Goal: Browse casually: Explore the website without a specific task or goal

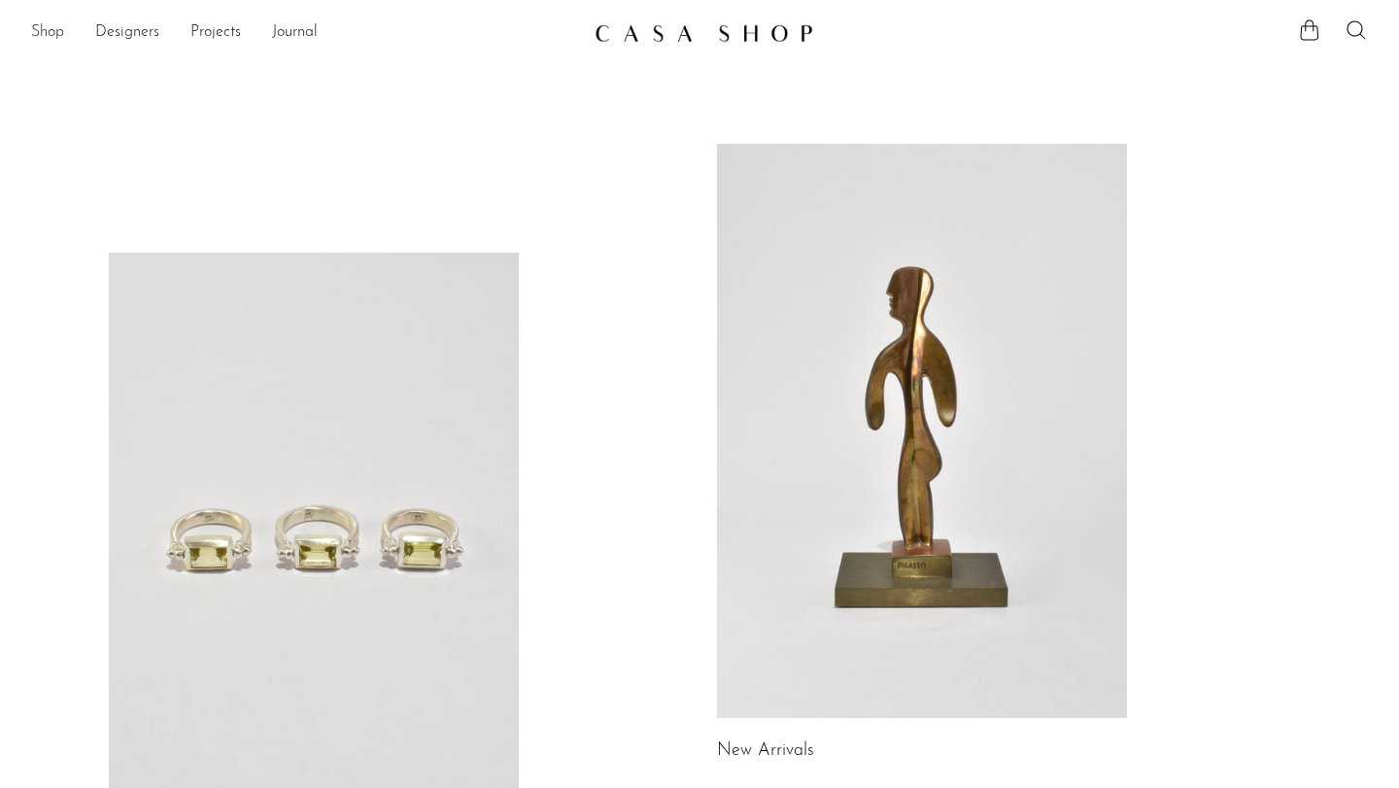
click at [36, 45] on link "Shop" at bounding box center [47, 32] width 33 height 25
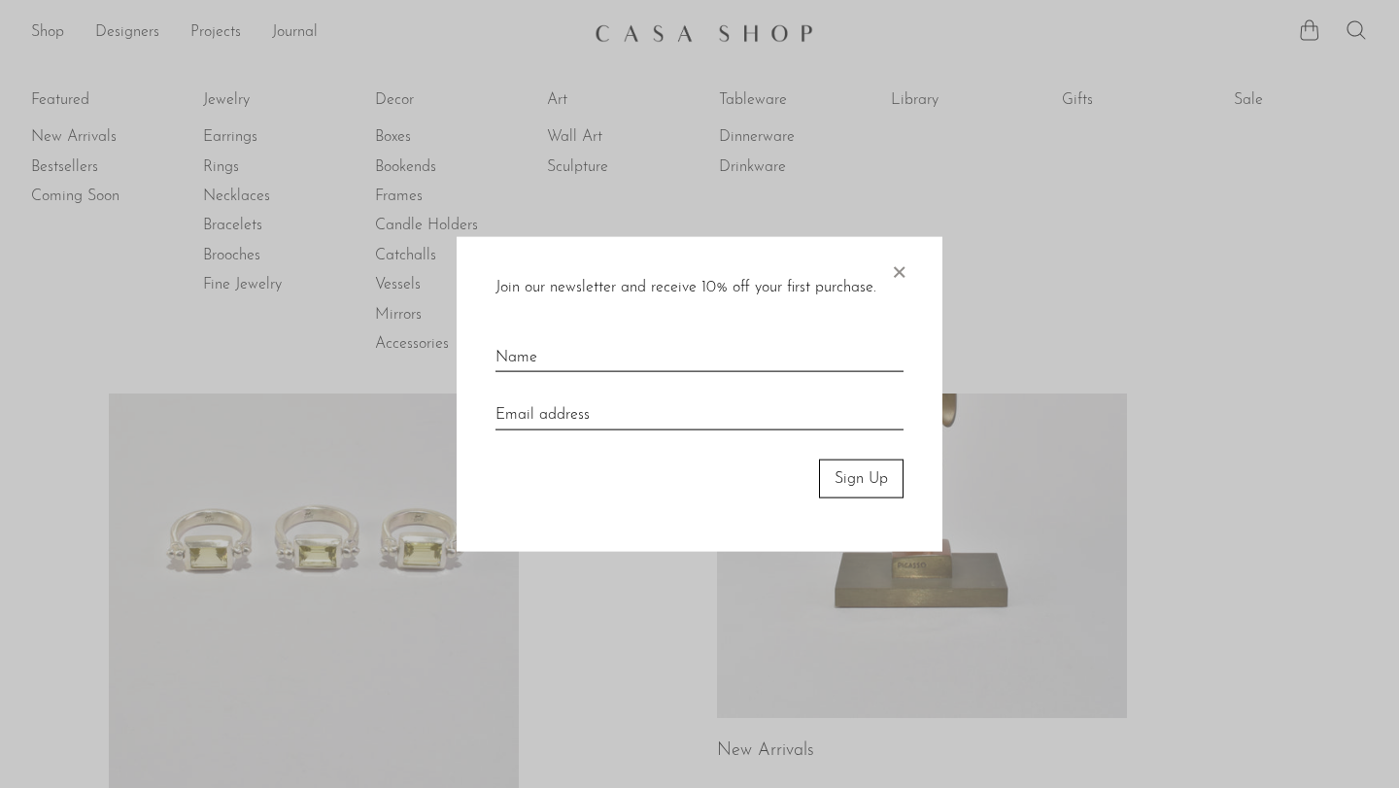
click at [901, 269] on span "×" at bounding box center [898, 267] width 19 height 62
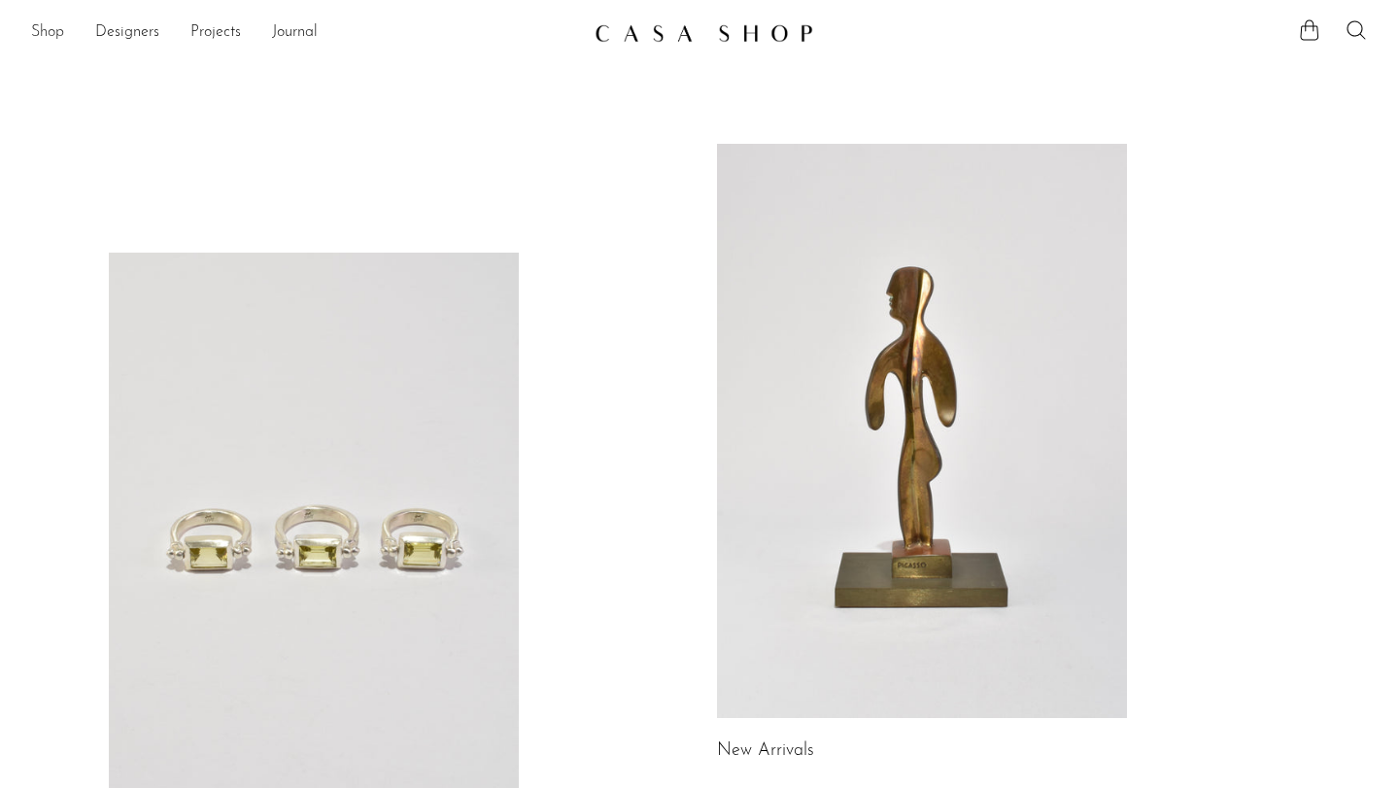
click at [38, 40] on link "Shop" at bounding box center [47, 32] width 33 height 25
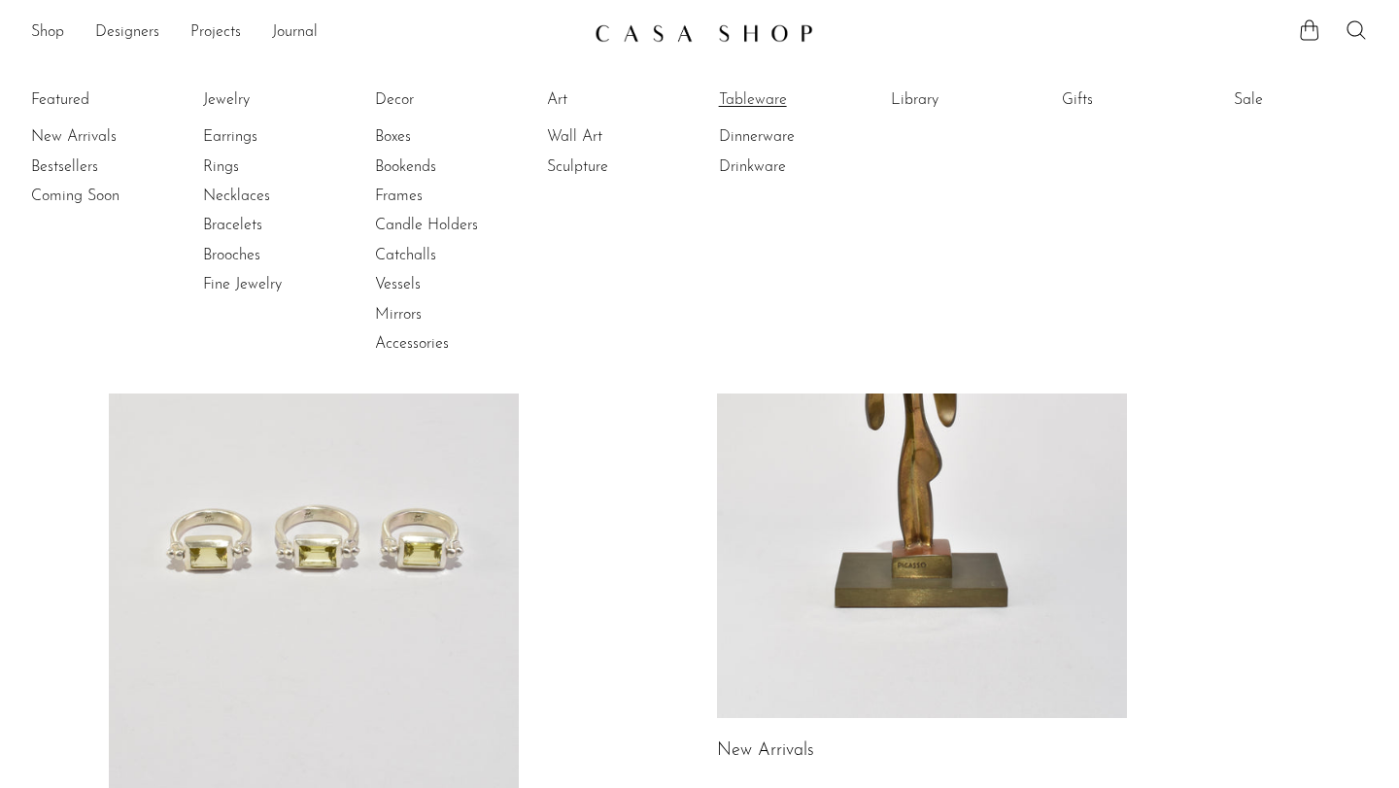
click at [761, 96] on link "Tableware" at bounding box center [792, 99] width 146 height 21
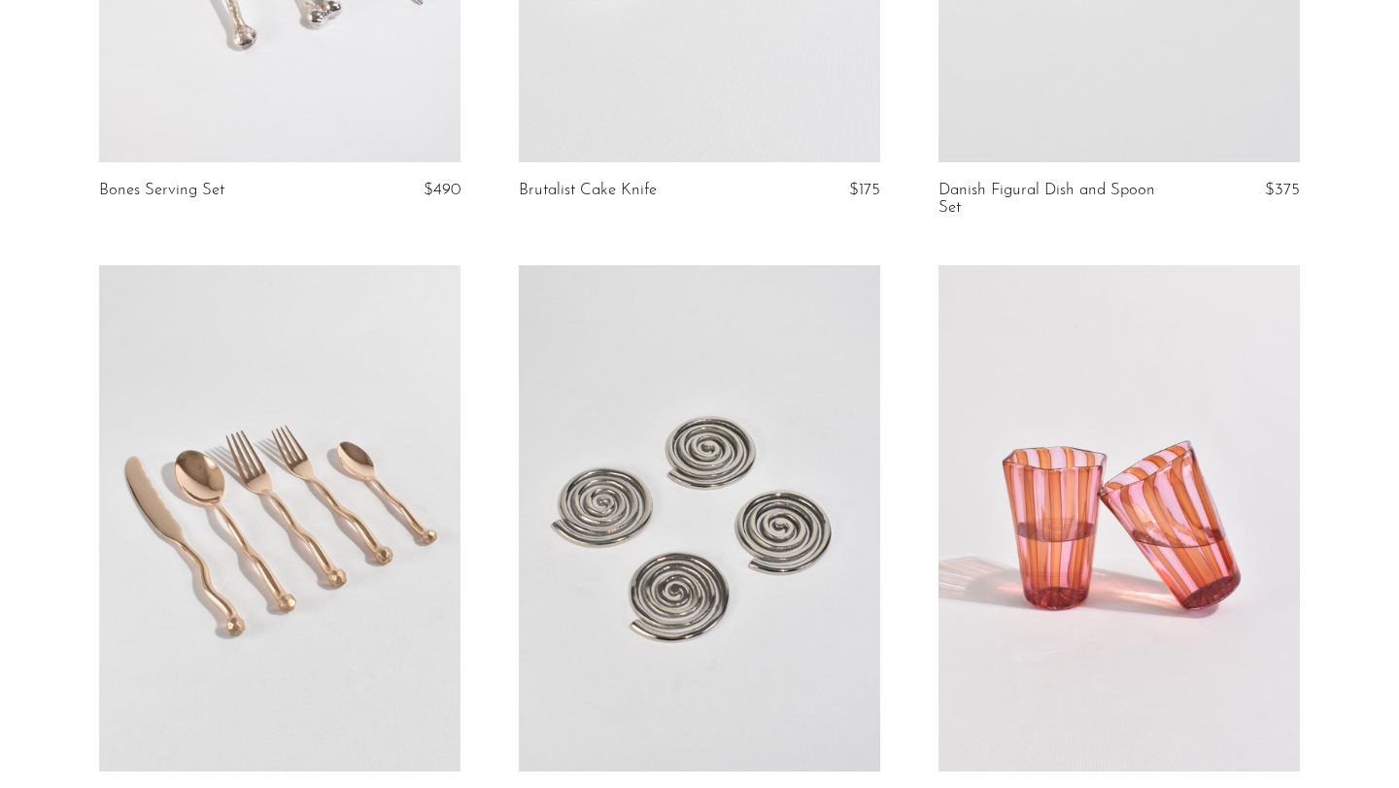
scroll to position [382, 0]
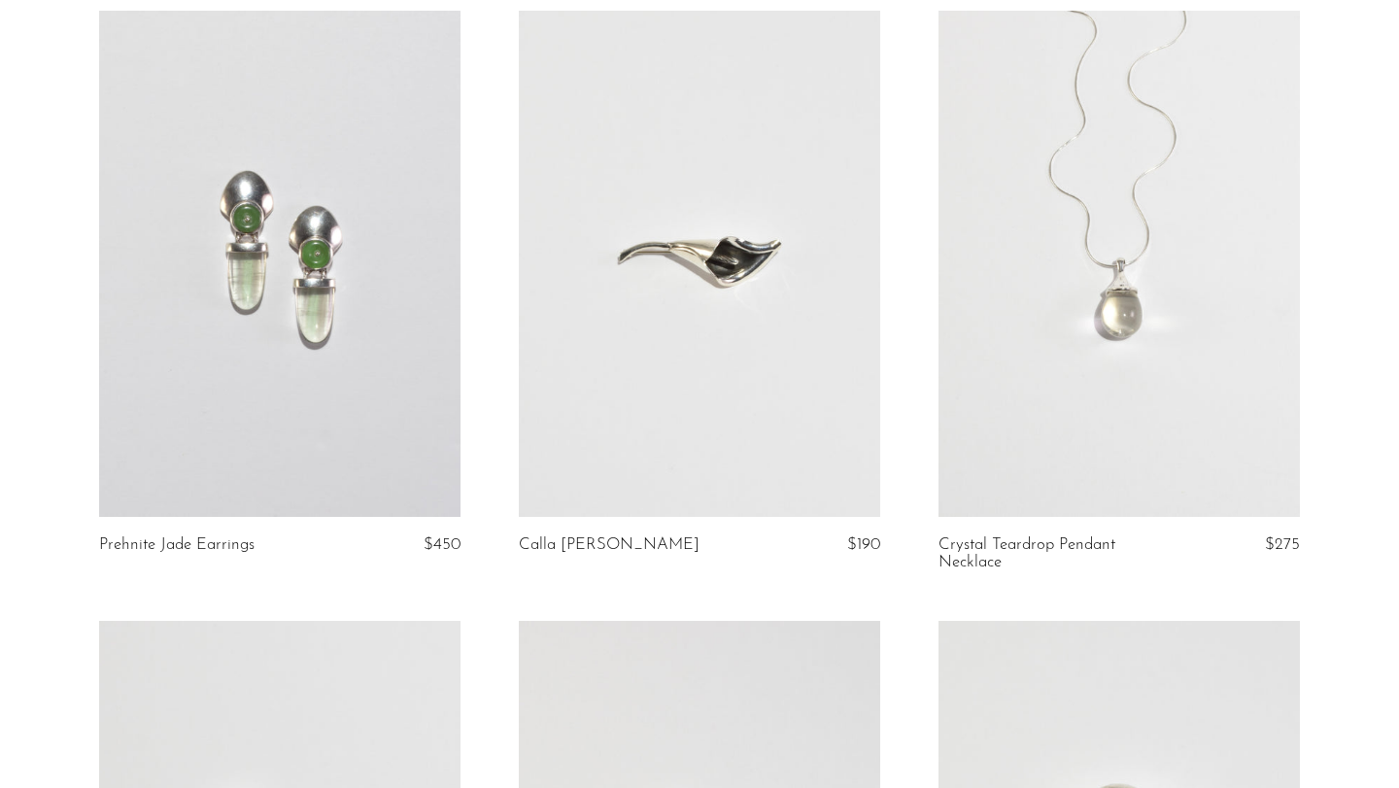
scroll to position [762, 0]
click at [1188, 266] on link at bounding box center [1118, 261] width 361 height 506
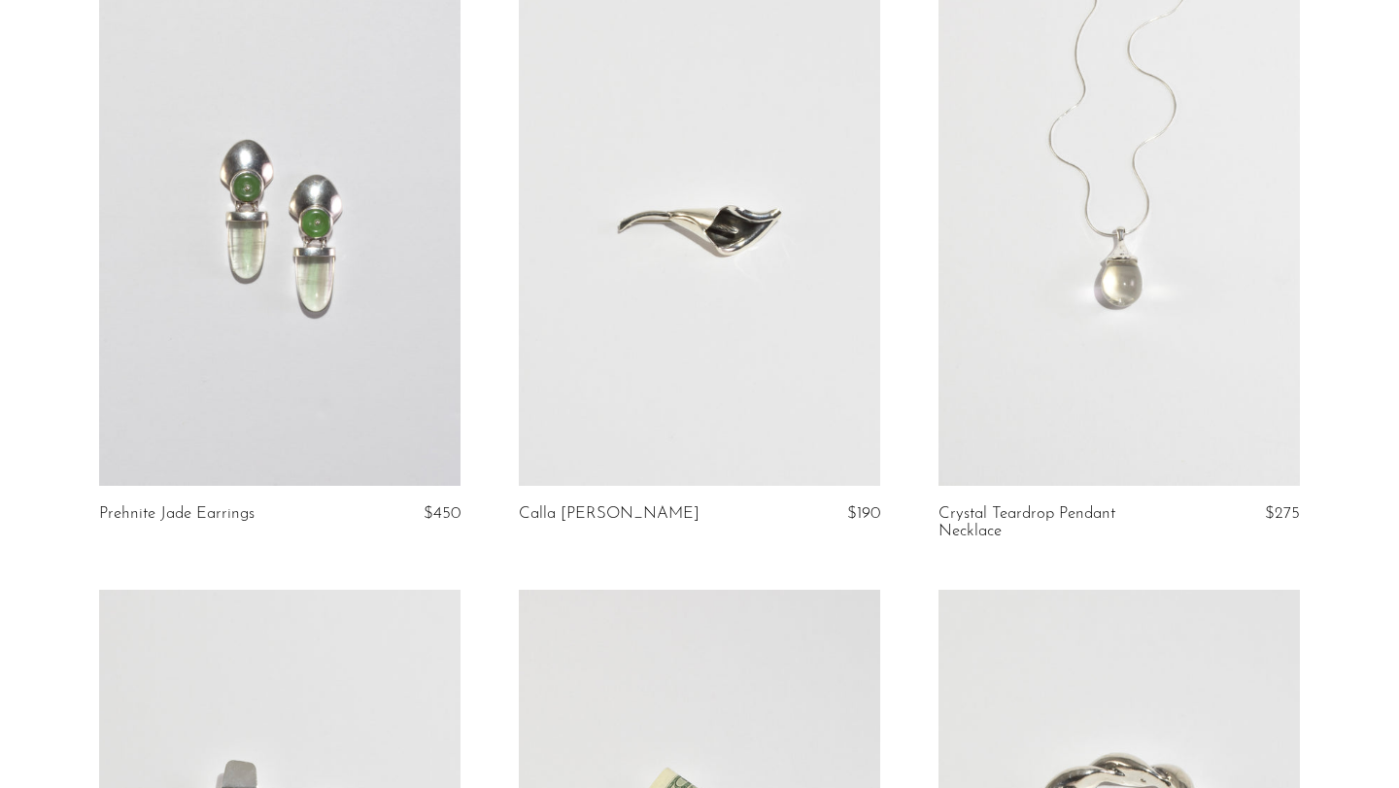
scroll to position [0, 0]
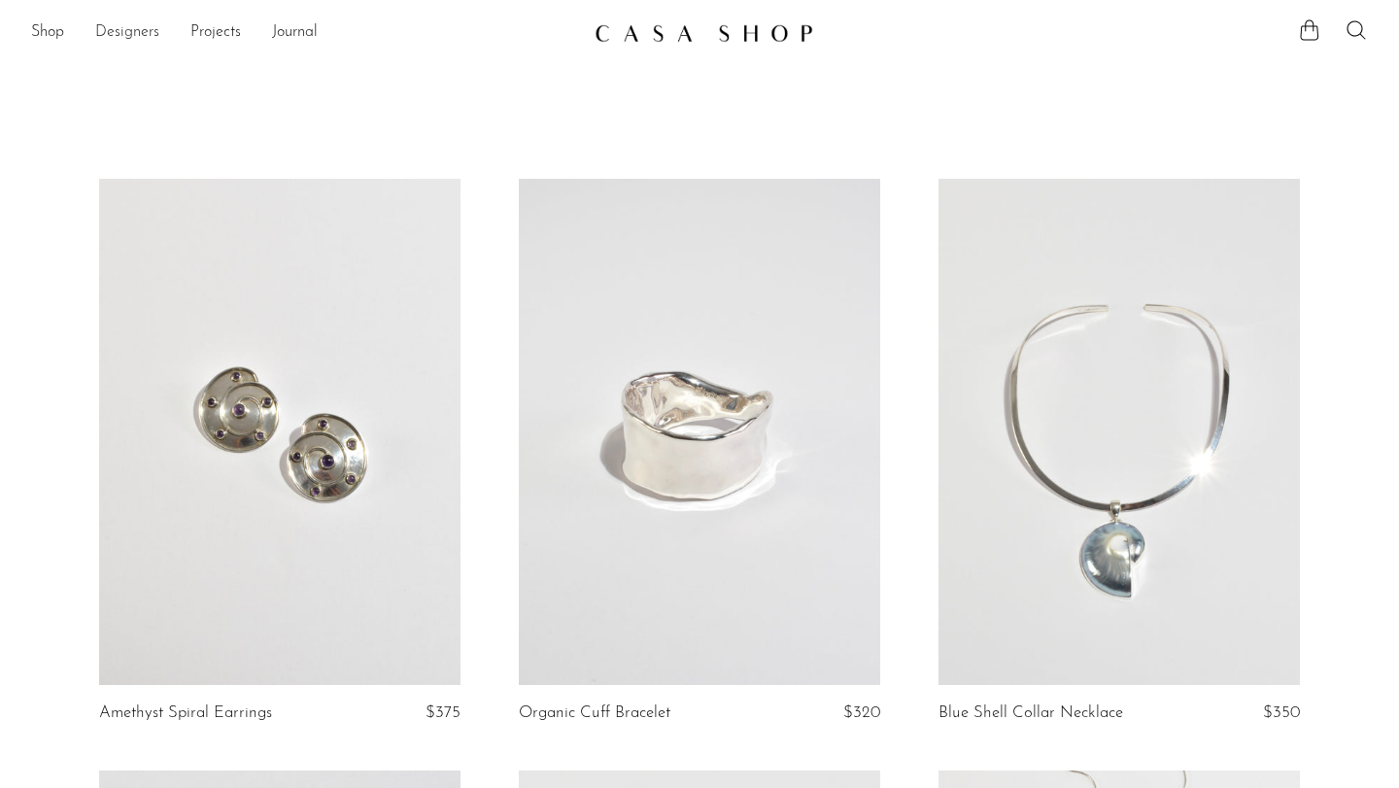
click at [128, 38] on link "Designers" at bounding box center [127, 32] width 64 height 25
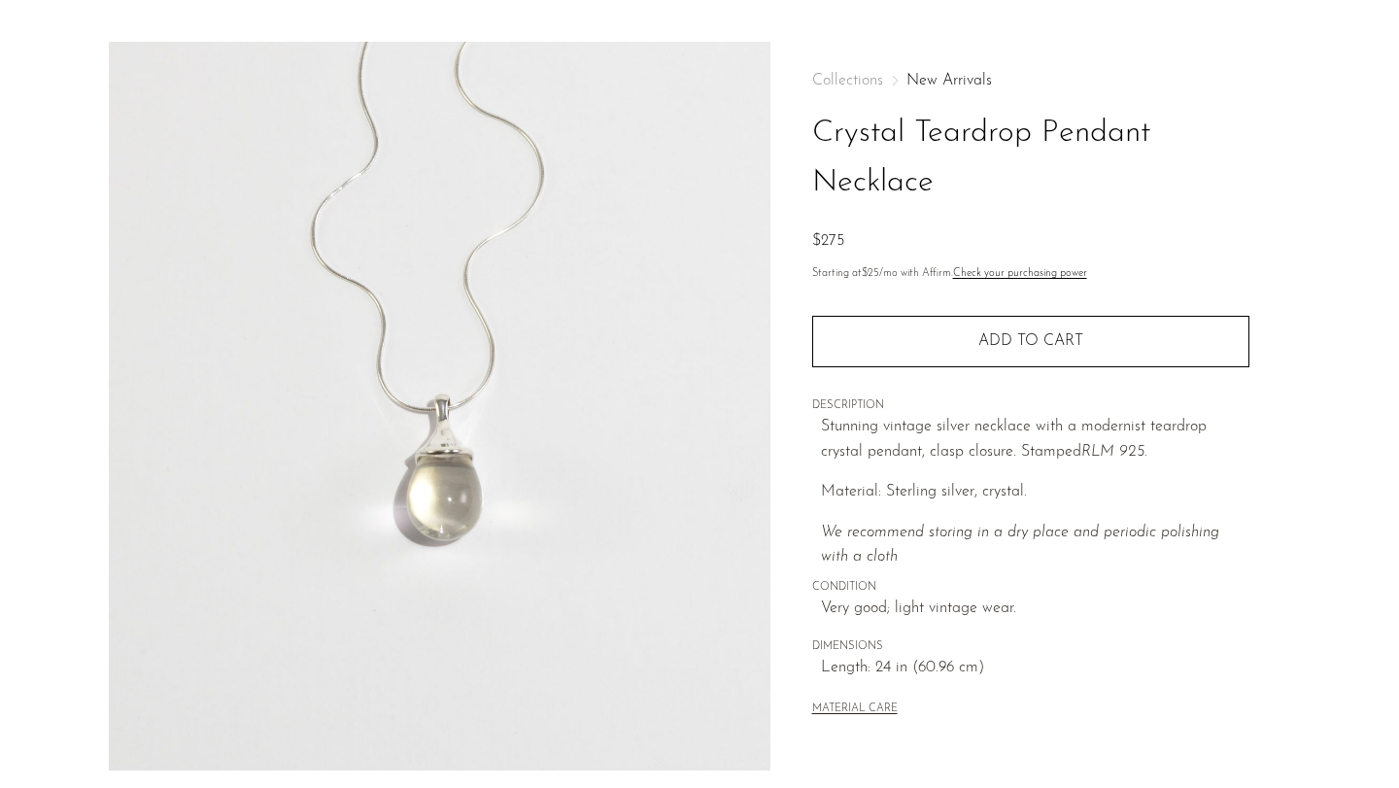
scroll to position [54, 0]
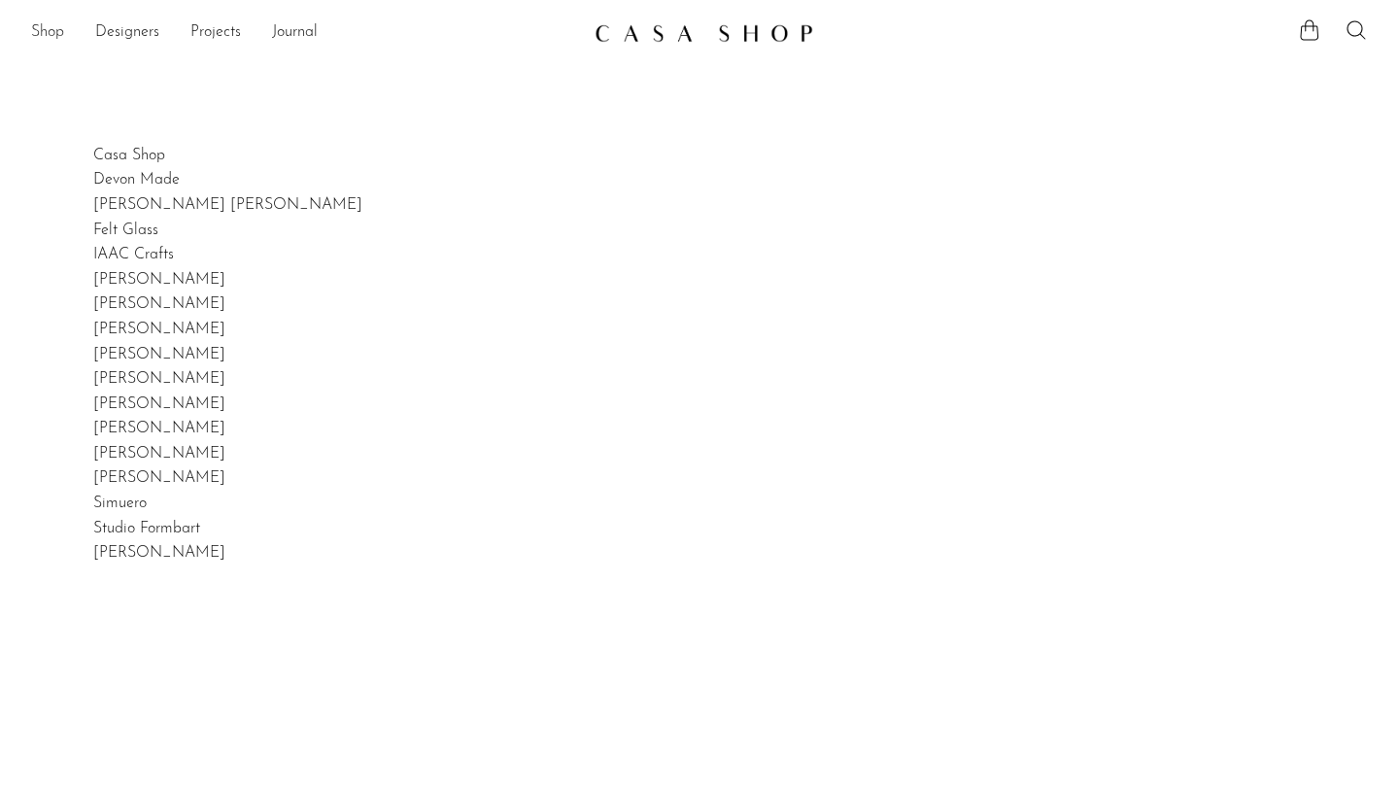
click at [53, 39] on link "Shop" at bounding box center [47, 32] width 33 height 25
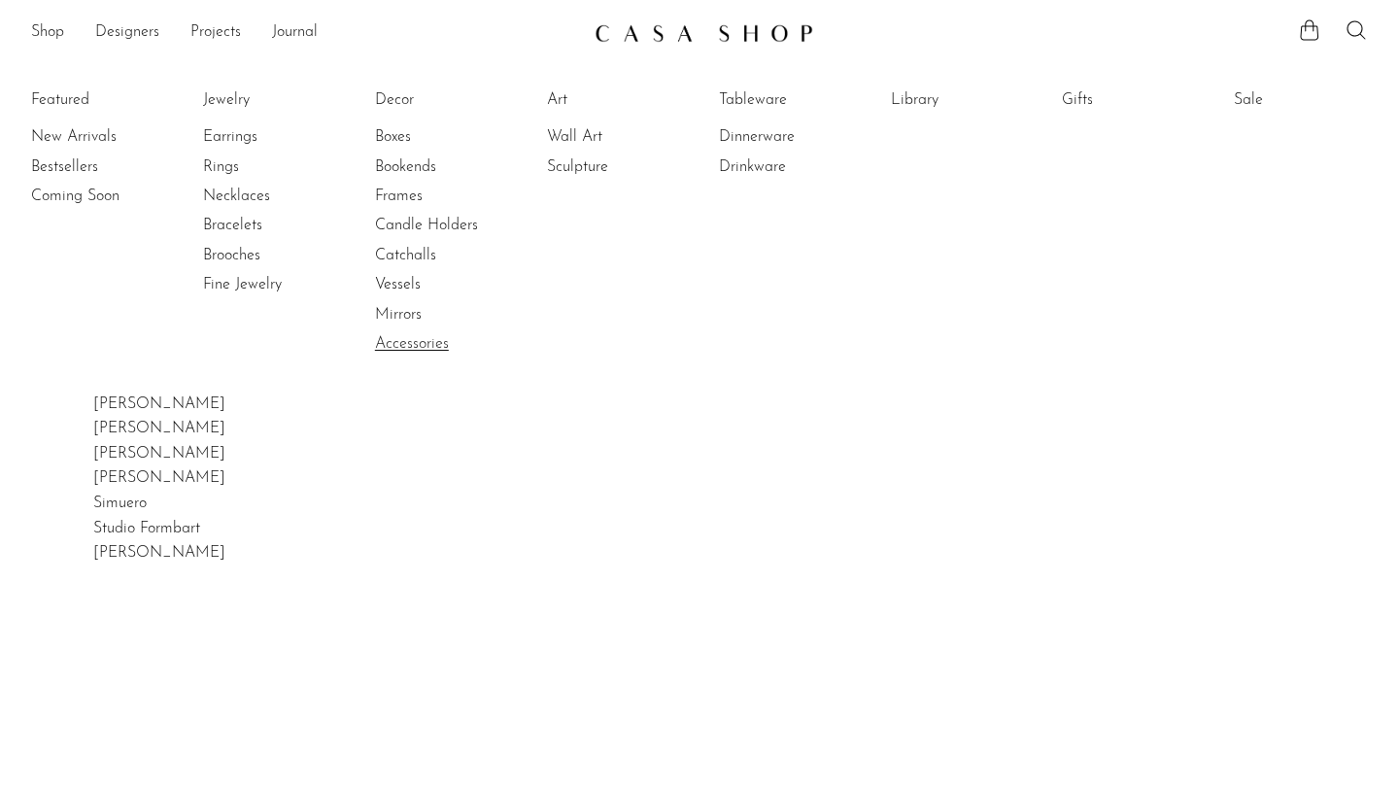
click at [399, 337] on link "Accessories" at bounding box center [448, 343] width 146 height 21
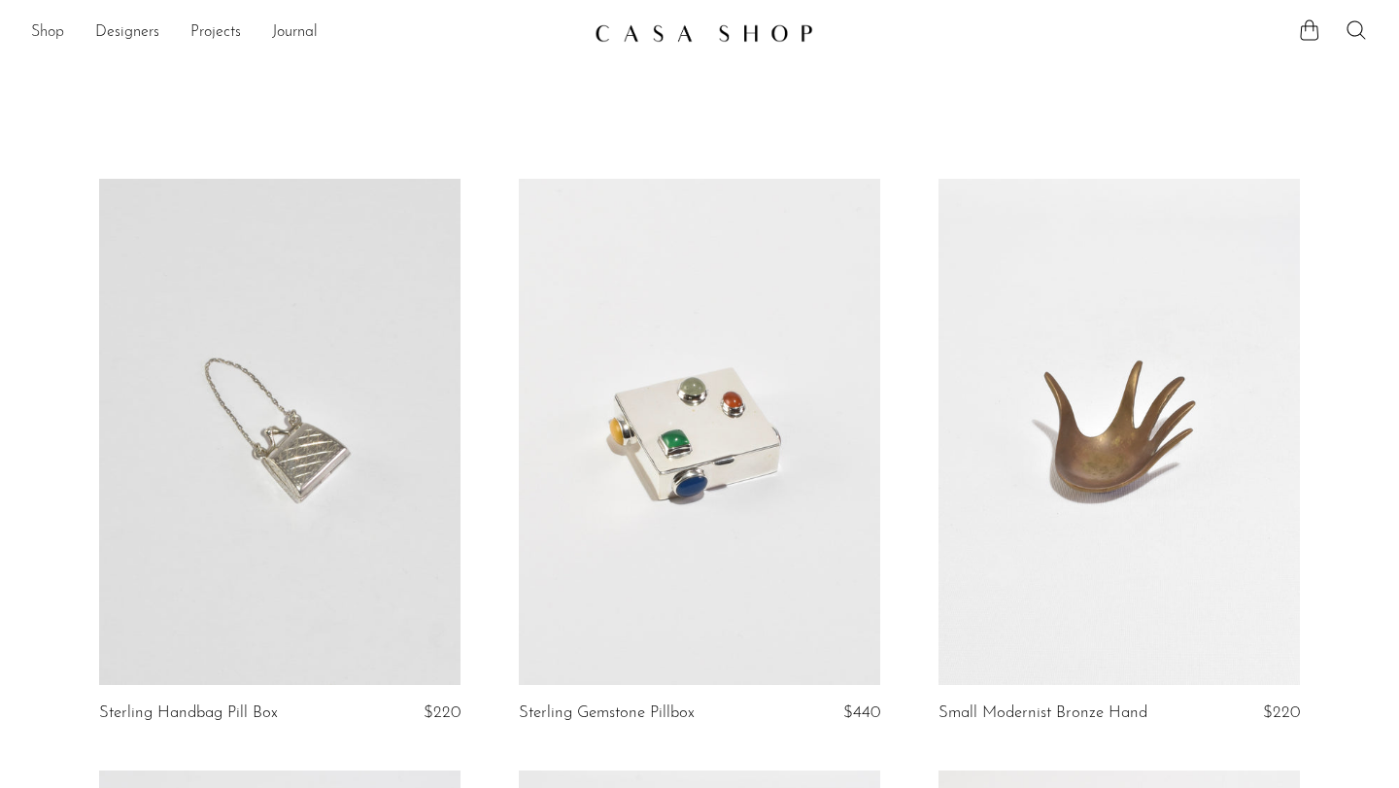
click at [42, 22] on link "Shop" at bounding box center [47, 32] width 33 height 25
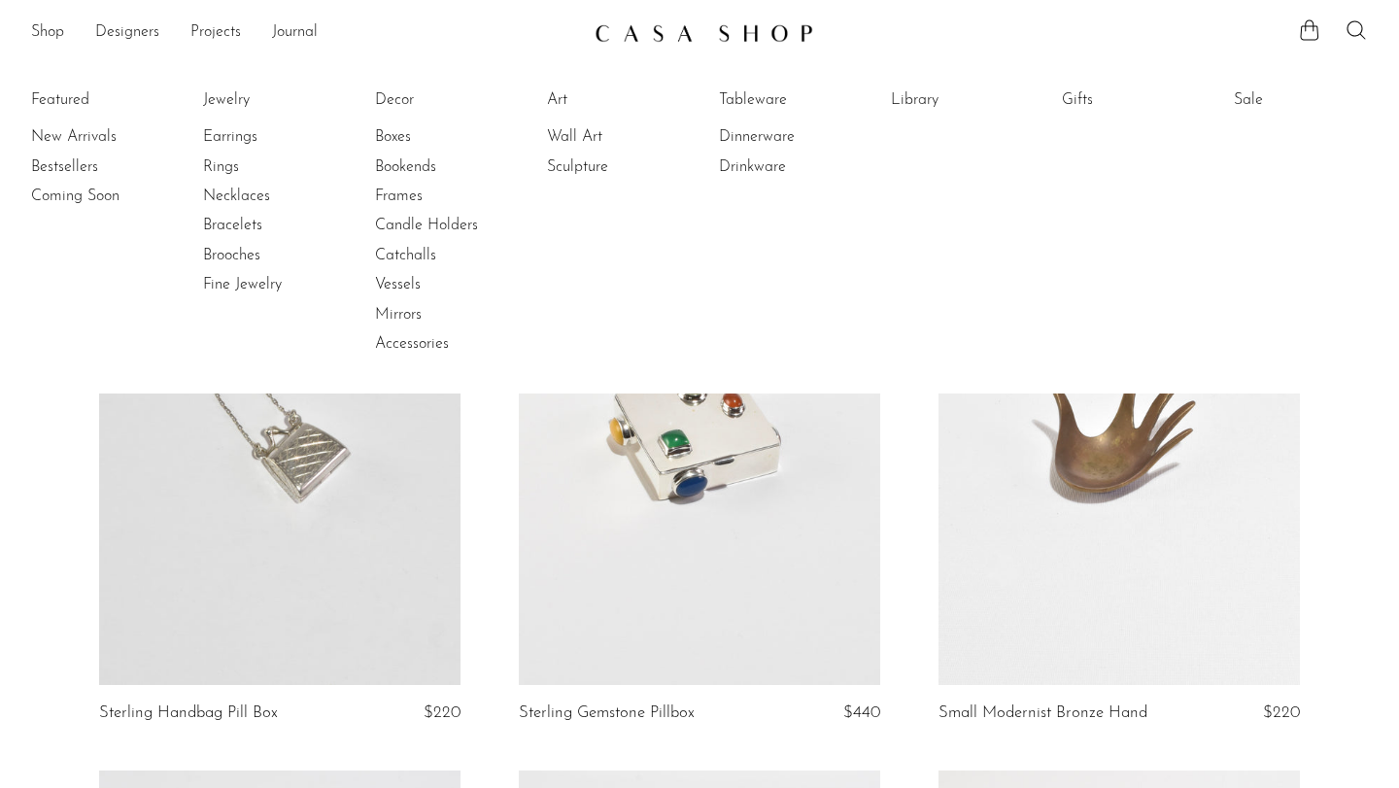
click at [198, 19] on li "Projects Holiday 24 Holiday Jewelry 24 Spring 22" at bounding box center [215, 33] width 51 height 33
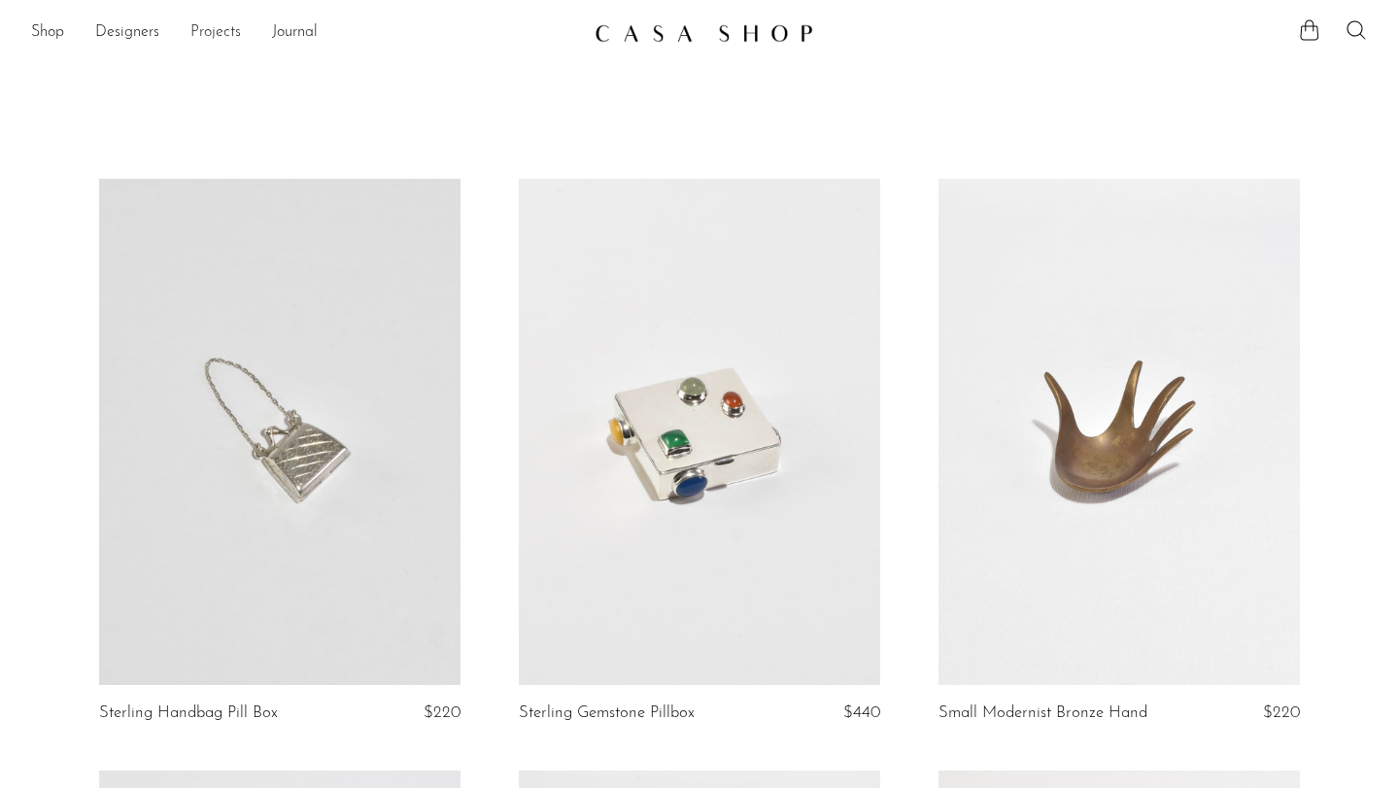
click at [208, 28] on link "Projects" at bounding box center [215, 32] width 51 height 25
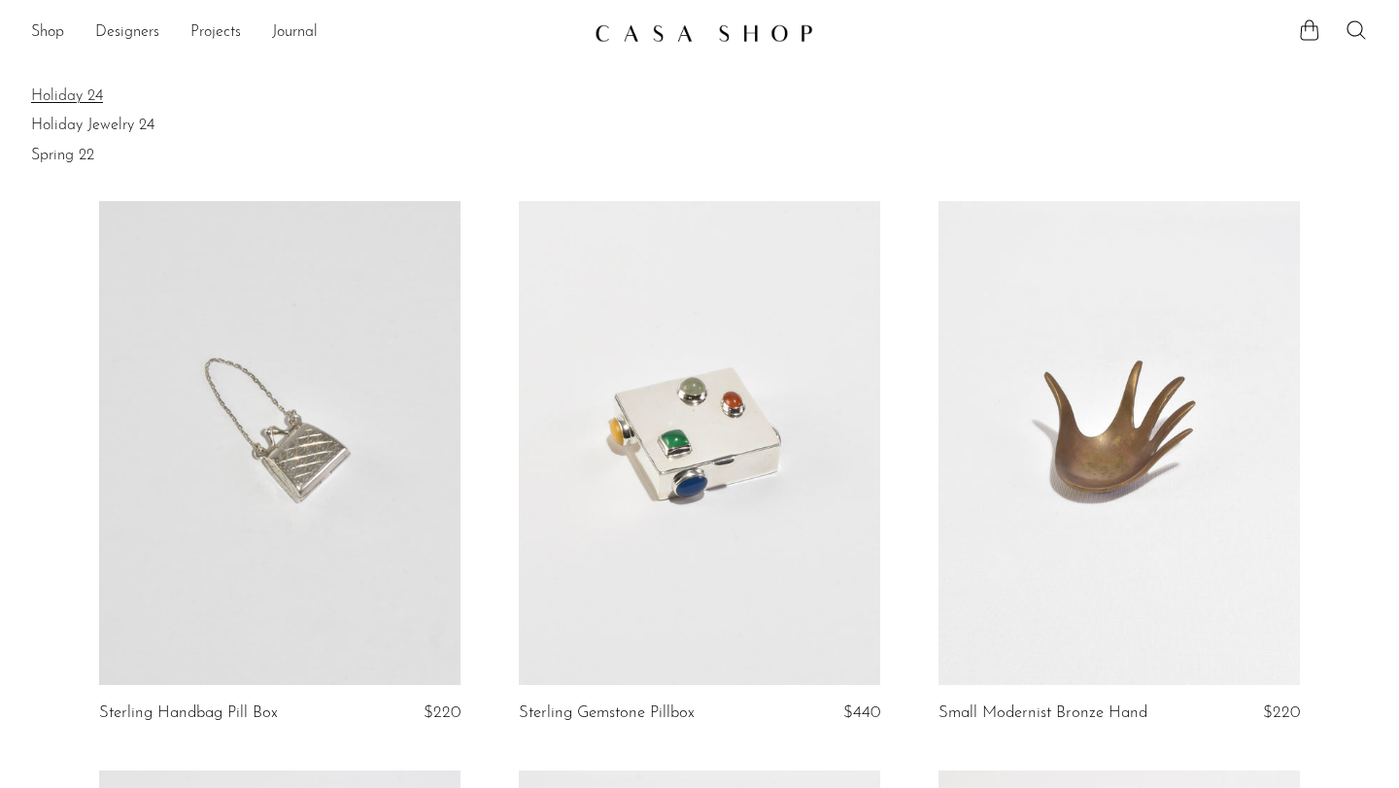
click at [54, 96] on link "Holiday 24" at bounding box center [699, 95] width 1336 height 21
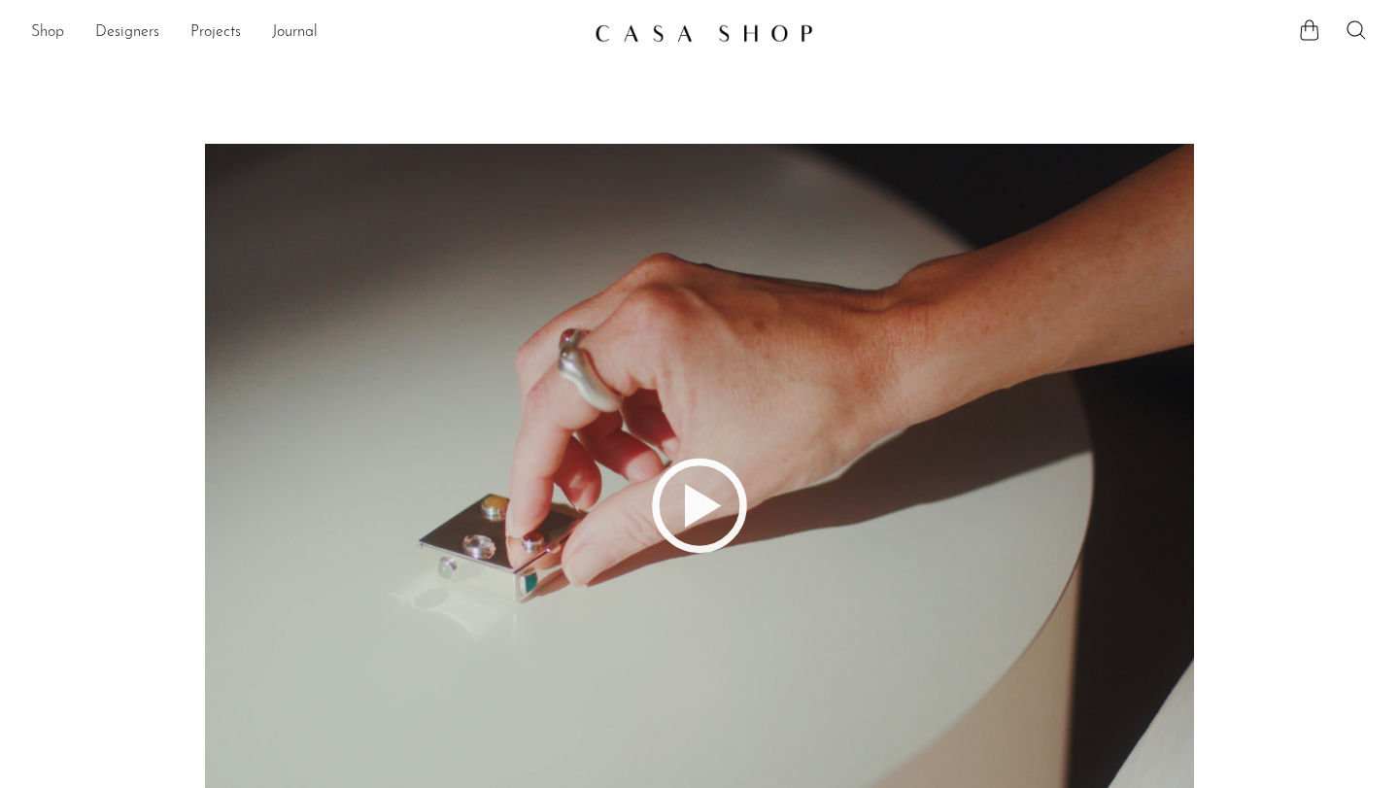
click at [40, 28] on link "Shop" at bounding box center [47, 32] width 33 height 25
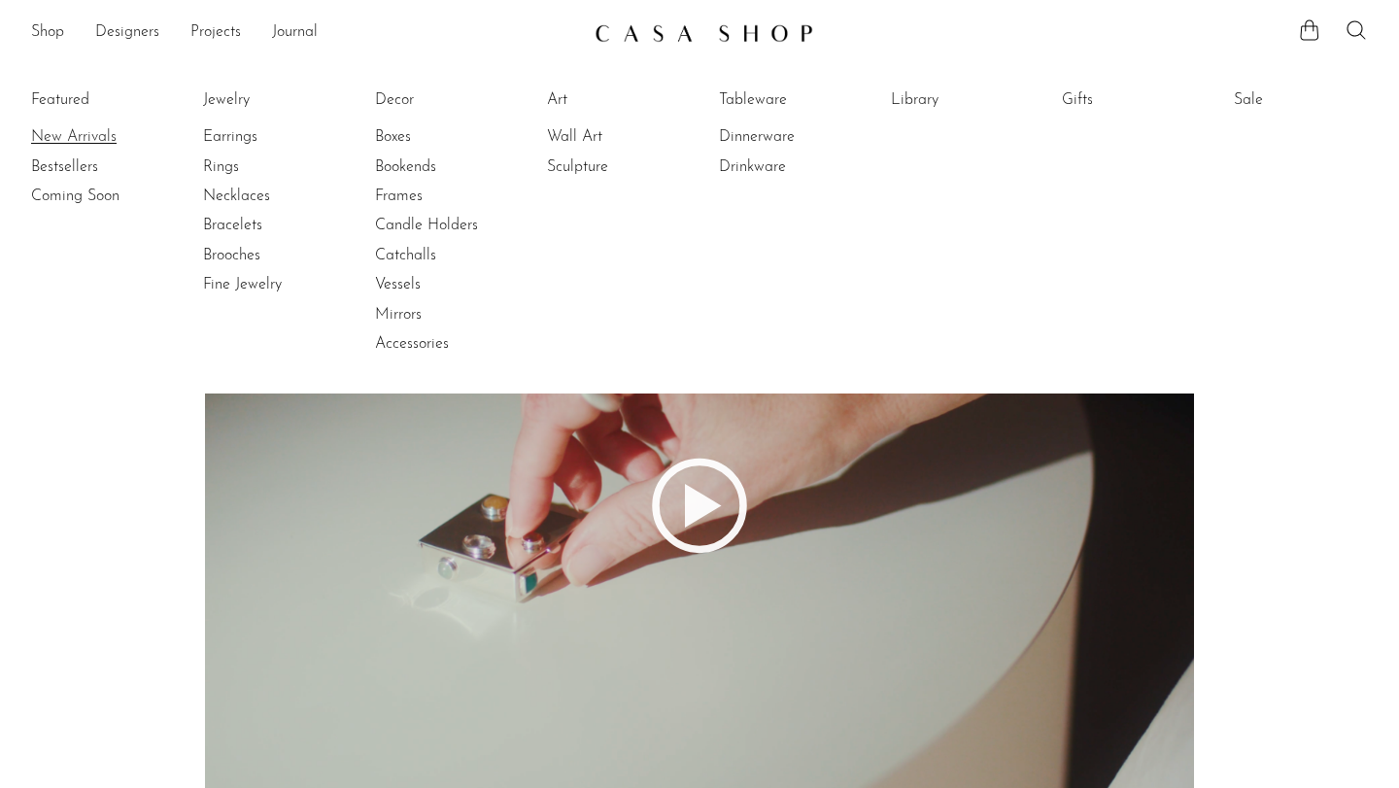
click at [47, 132] on link "New Arrivals" at bounding box center [104, 136] width 146 height 21
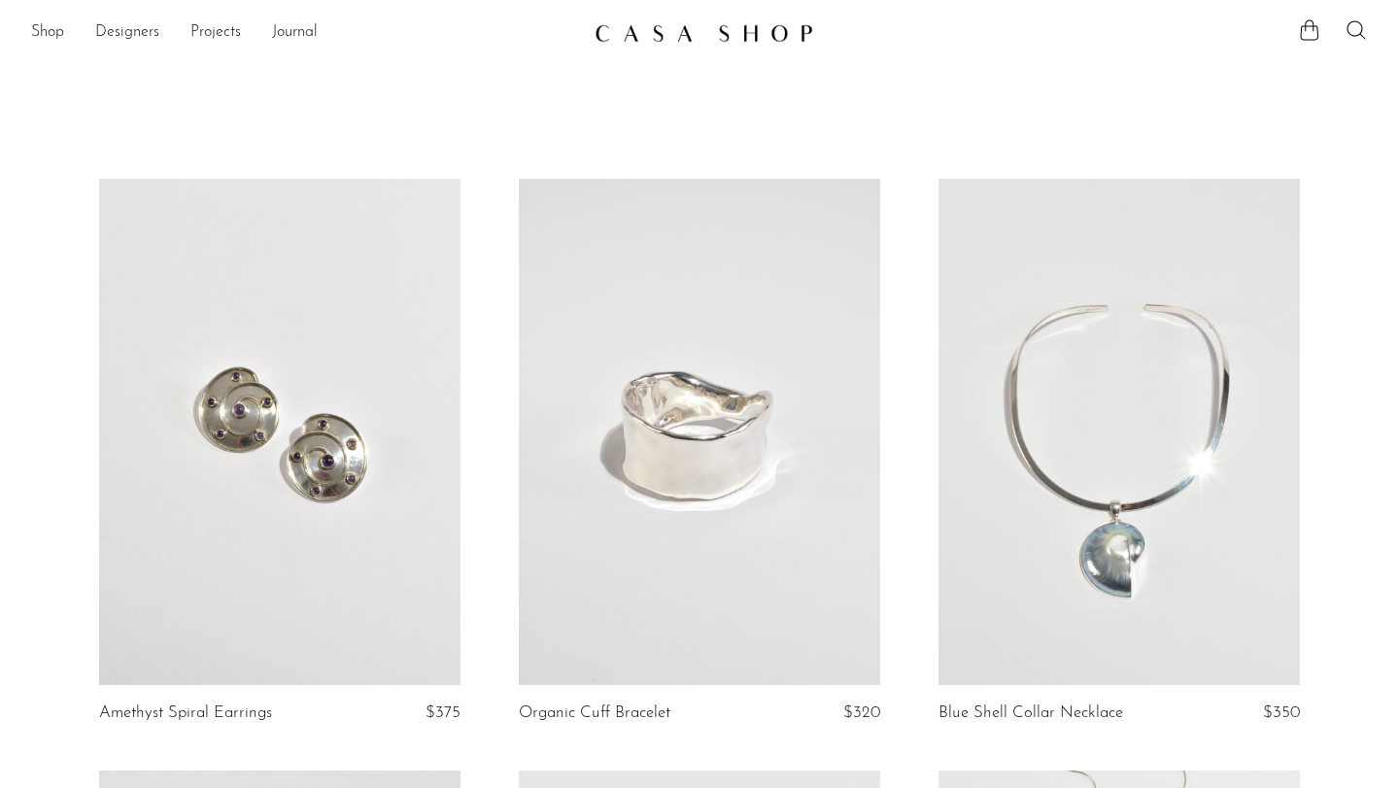
click at [47, 48] on li "Shop Featured New Arrivals Bestsellers Coming Soon Jewelry Jewelry All Earrings…" at bounding box center [47, 33] width 33 height 33
click at [47, 37] on link "Shop" at bounding box center [47, 32] width 33 height 25
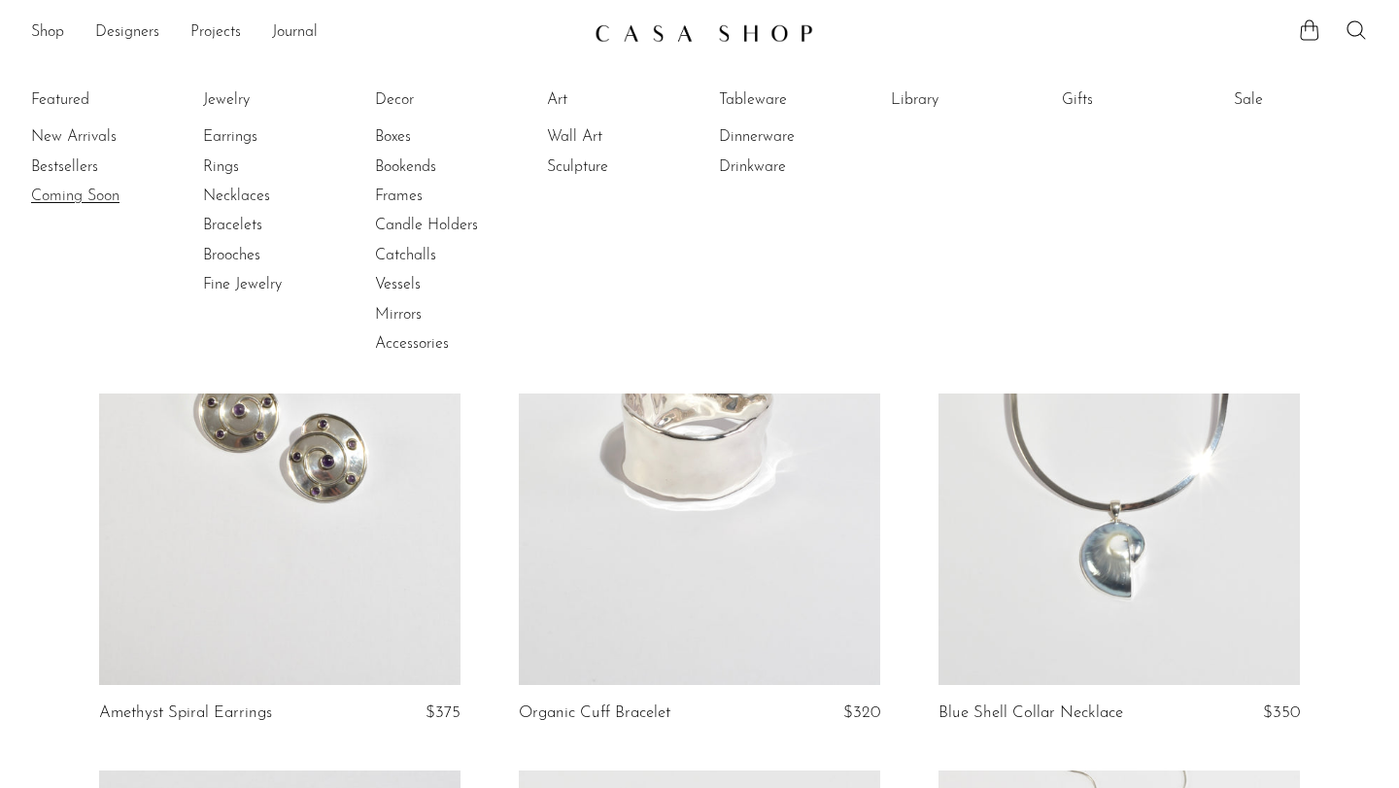
click at [67, 191] on link "Coming Soon" at bounding box center [104, 195] width 146 height 21
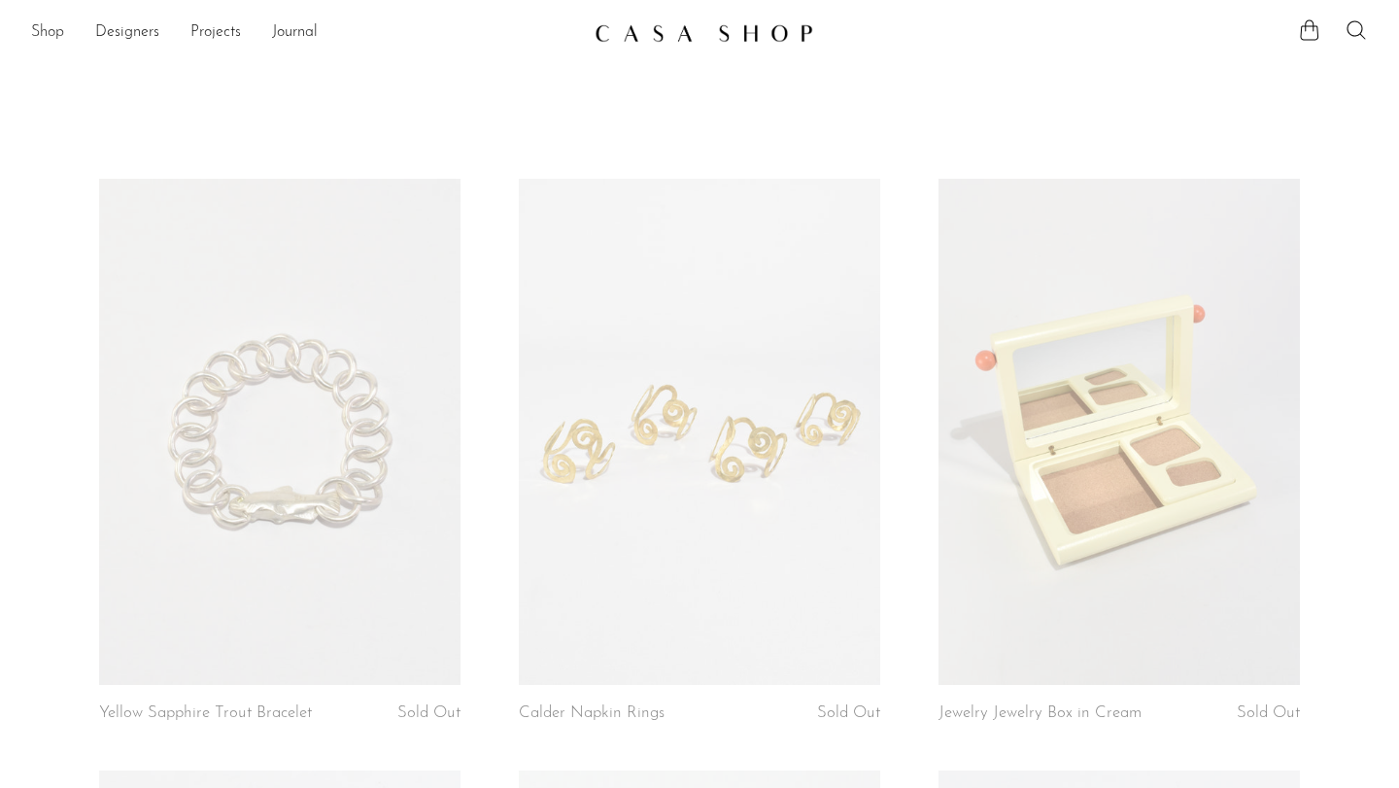
click at [51, 39] on link "Shop" at bounding box center [47, 32] width 33 height 25
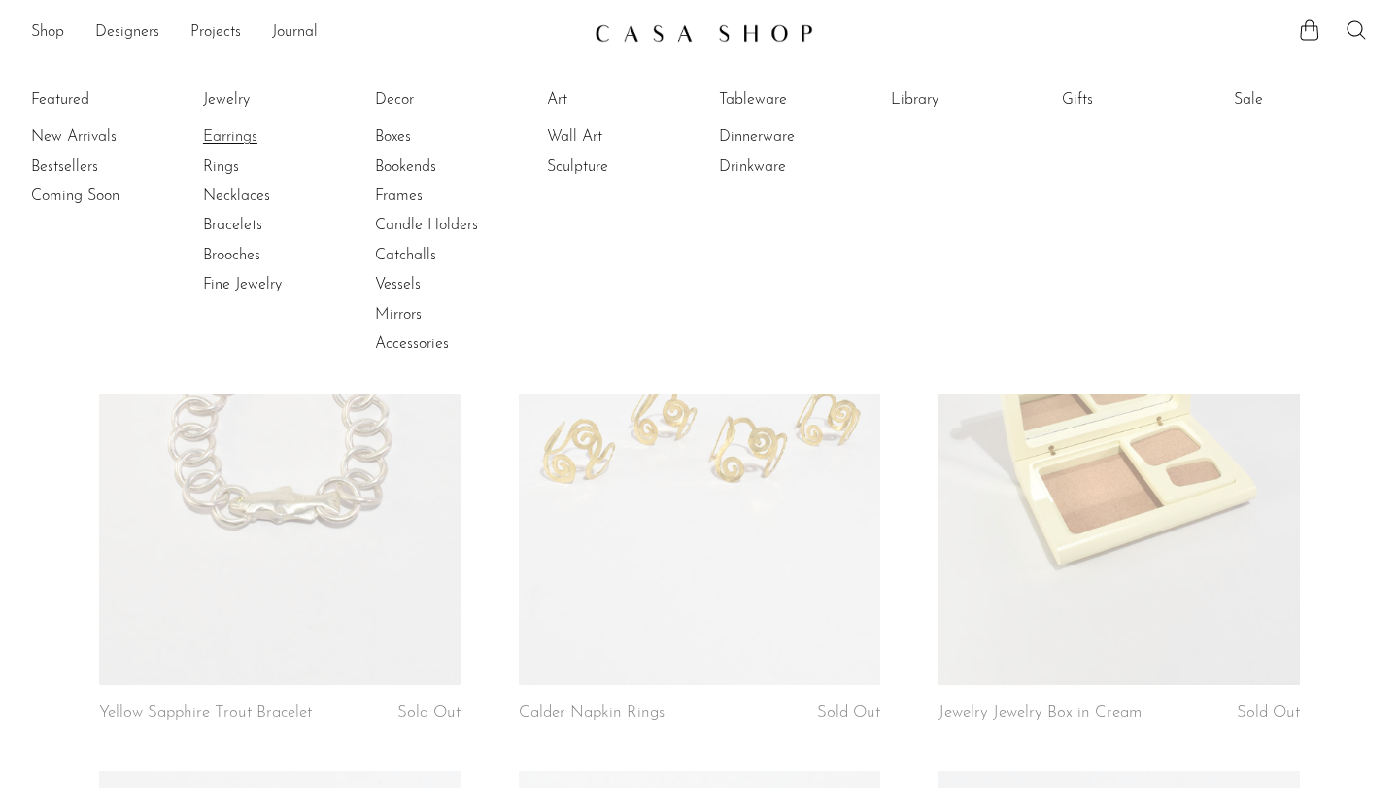
click at [223, 129] on link "Earrings" at bounding box center [276, 136] width 146 height 21
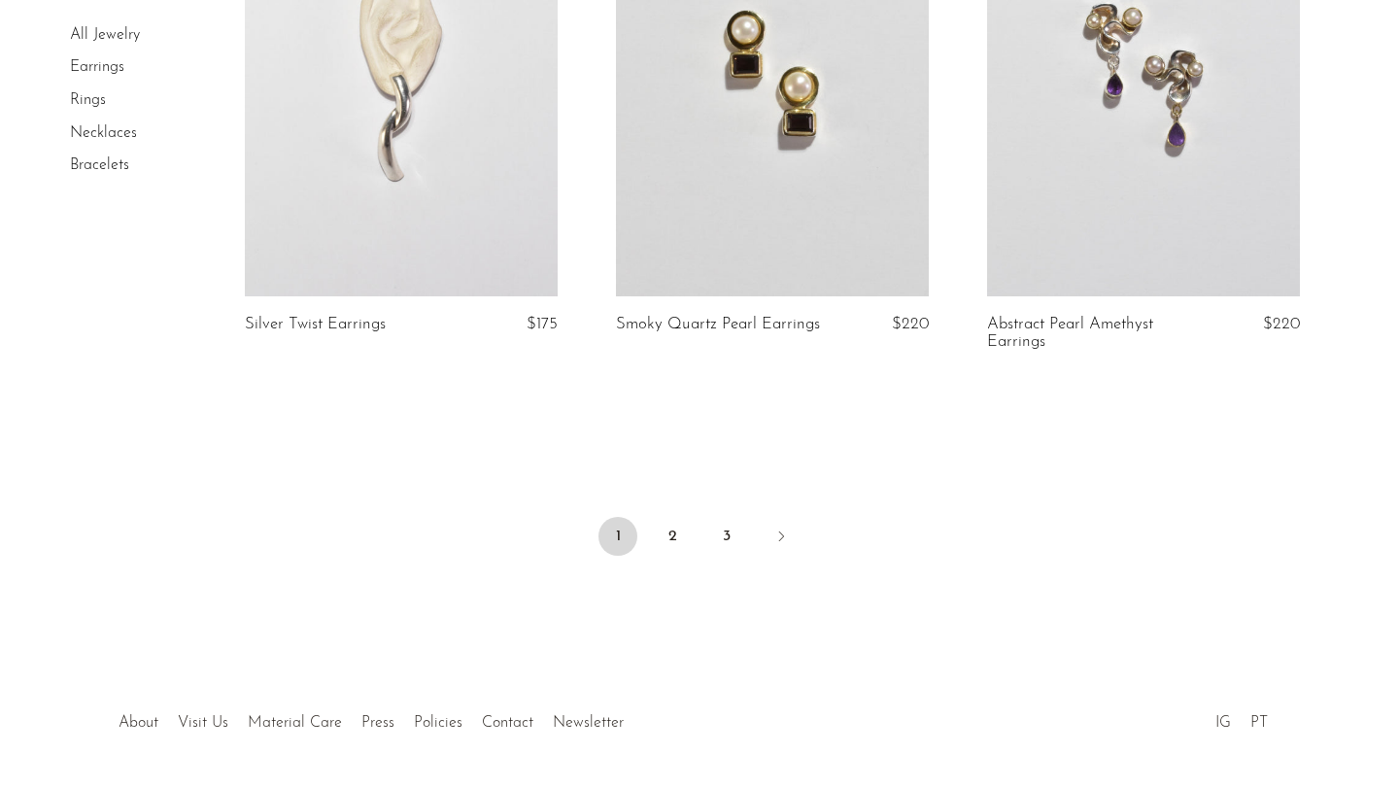
scroll to position [6158, 0]
